Goal: Information Seeking & Learning: Understand process/instructions

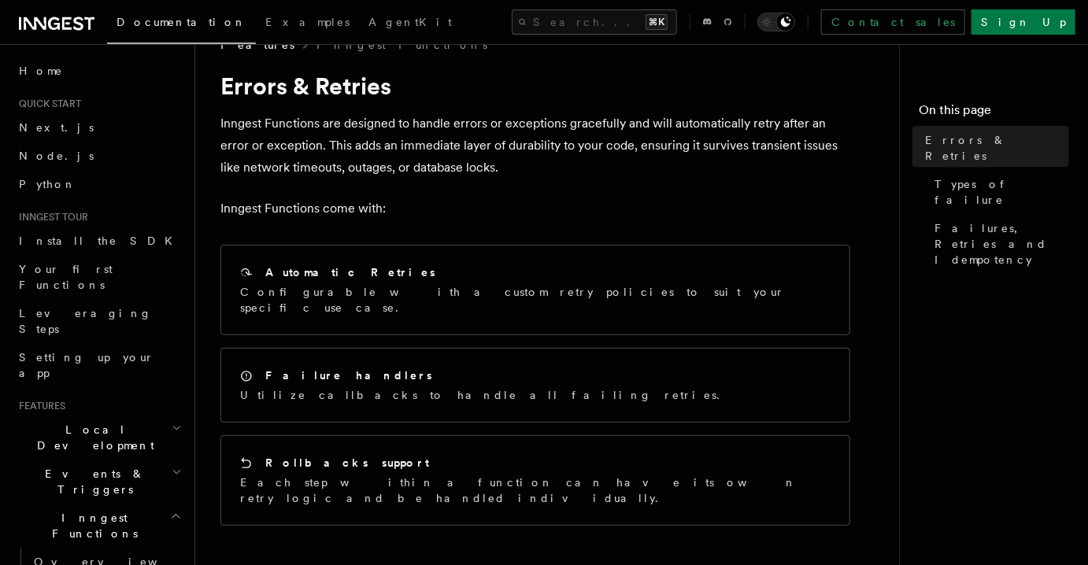
scroll to position [38, 0]
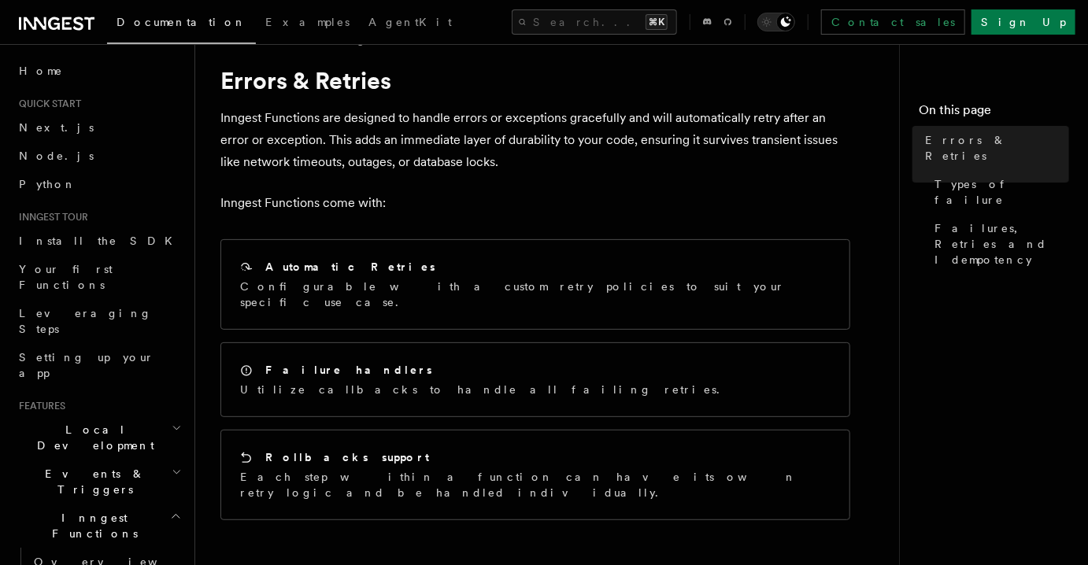
click at [330, 362] on div "Failure handlers" at bounding box center [484, 370] width 489 height 17
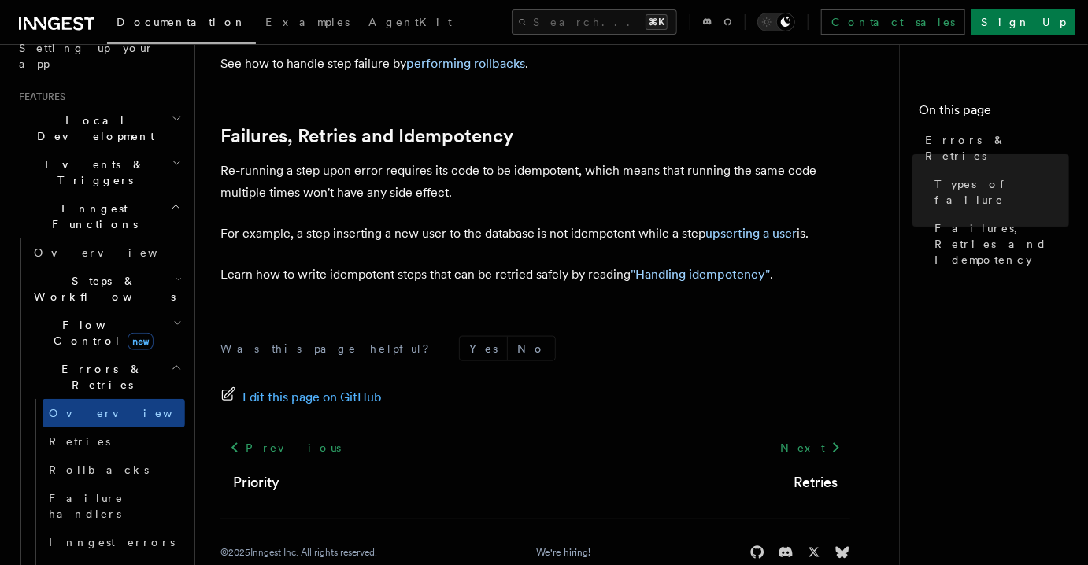
scroll to position [321, 0]
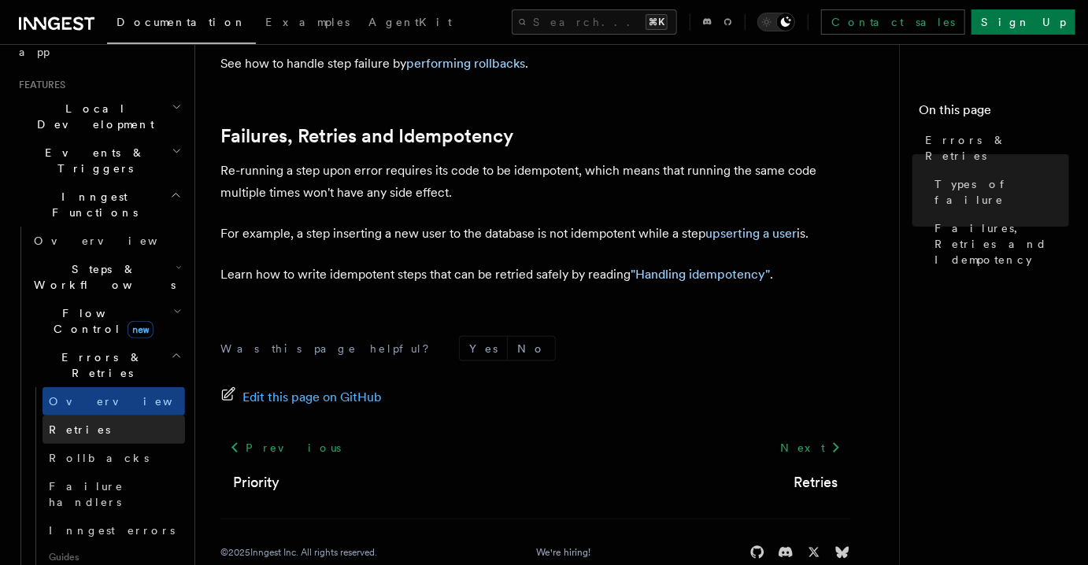
click at [70, 423] on span "Retries" at bounding box center [79, 429] width 61 height 13
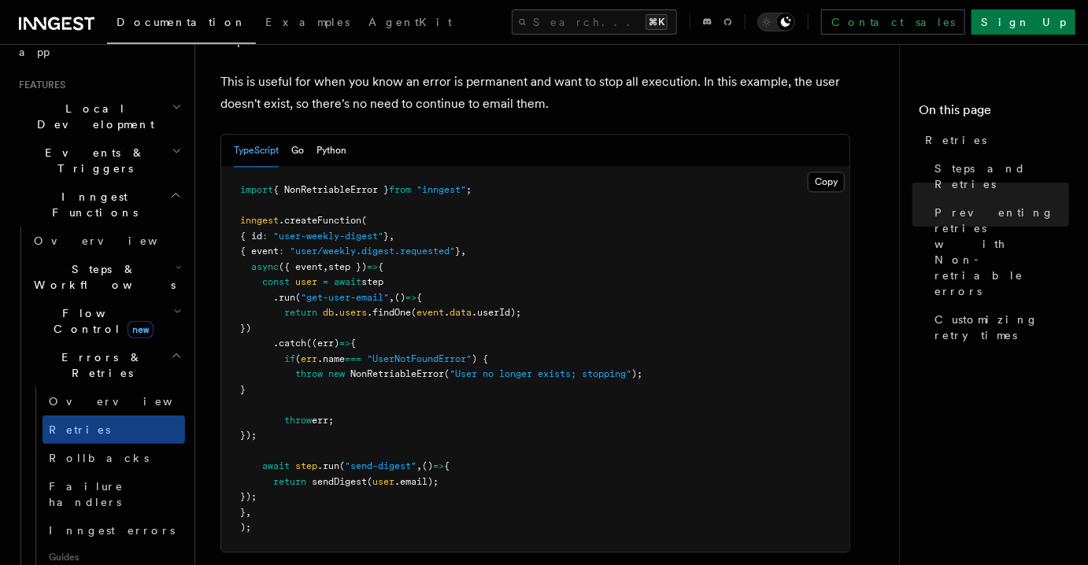
scroll to position [1529, 0]
drag, startPoint x: 299, startPoint y: 416, endPoint x: 215, endPoint y: 253, distance: 183.4
copy code "const user = await step .run ( "get-user-email" , () => { return db . users .fi…"
click at [449, 373] on pre "import { NonRetriableError } from "inngest" ; inngest .createFunction ( { id : …" at bounding box center [535, 358] width 628 height 385
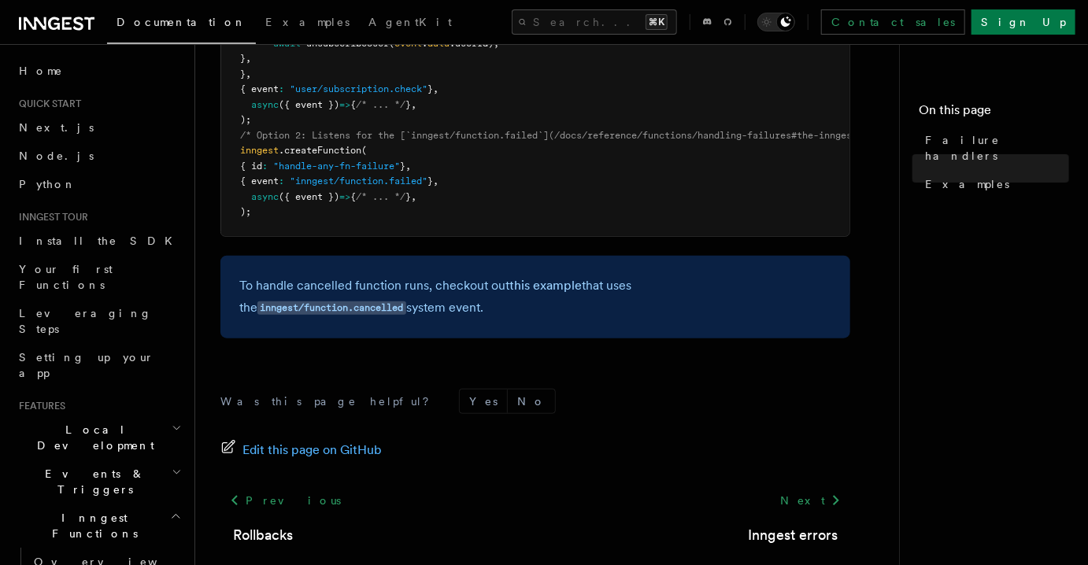
scroll to position [527, 0]
